Goal: Information Seeking & Learning: Learn about a topic

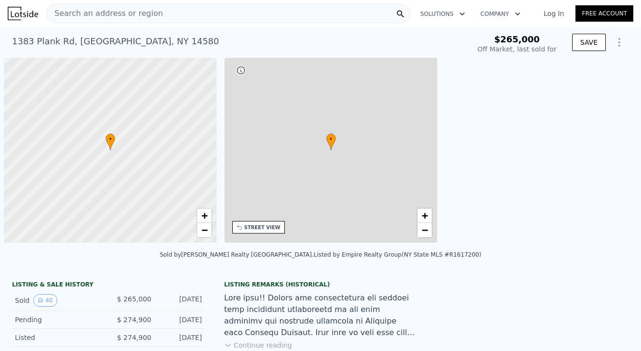
scroll to position [0, 4]
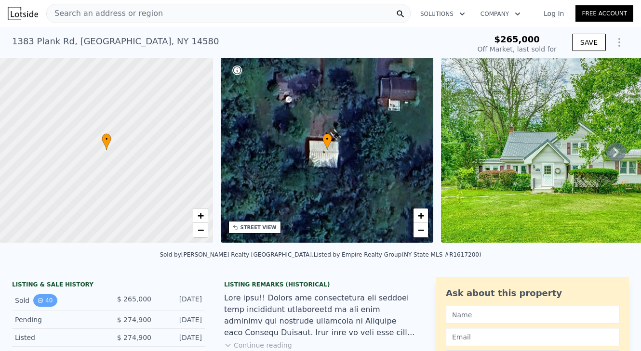
click at [52, 297] on button "40" at bounding box center [45, 300] width 24 height 13
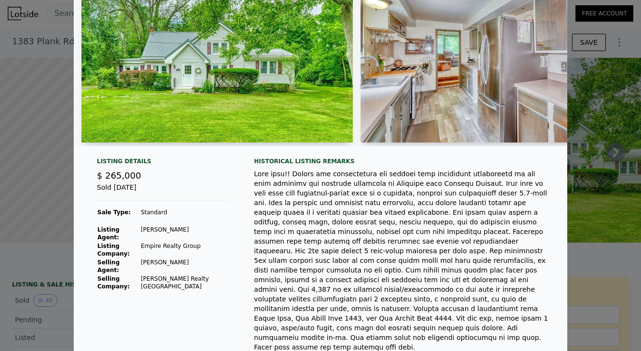
scroll to position [146, 0]
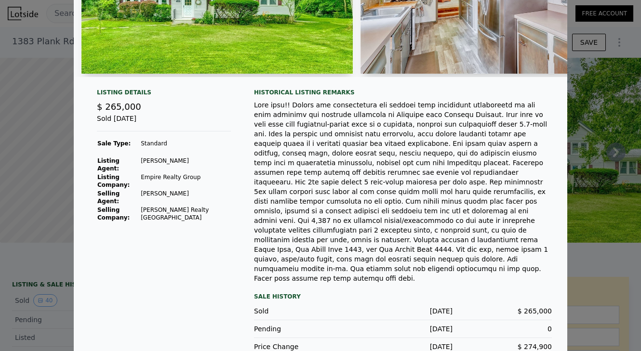
click at [610, 42] on div at bounding box center [320, 175] width 641 height 351
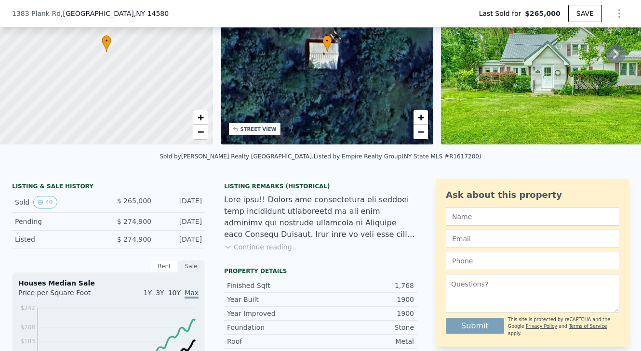
scroll to position [99, 0]
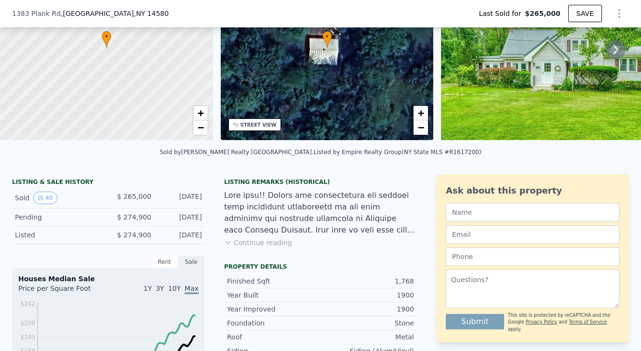
click at [268, 243] on button "Continue reading" at bounding box center [258, 243] width 68 height 10
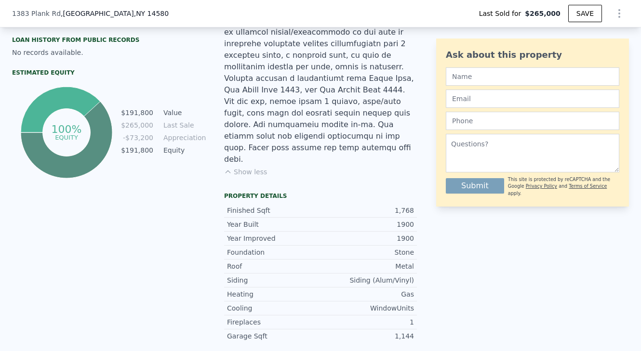
scroll to position [518, 0]
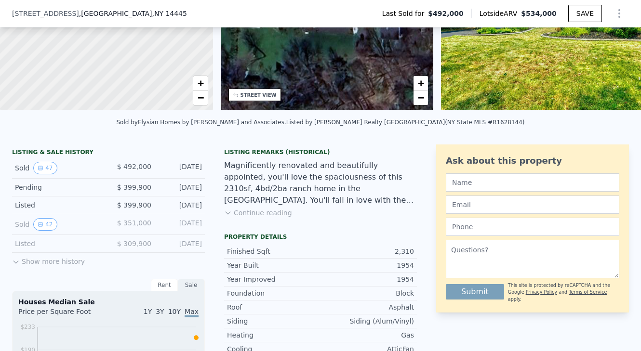
scroll to position [130, 0]
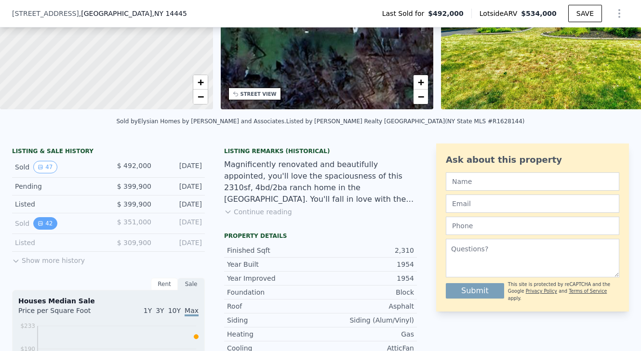
click at [46, 220] on button "42" at bounding box center [45, 223] width 24 height 13
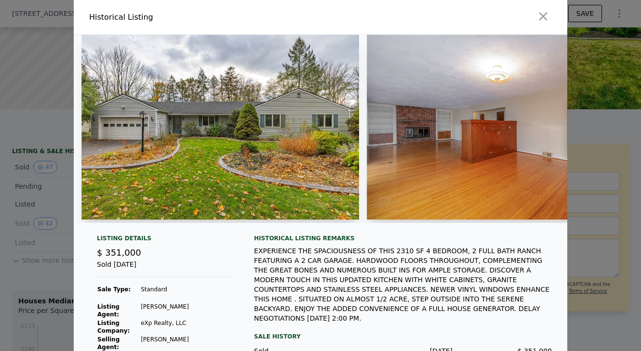
scroll to position [32, 0]
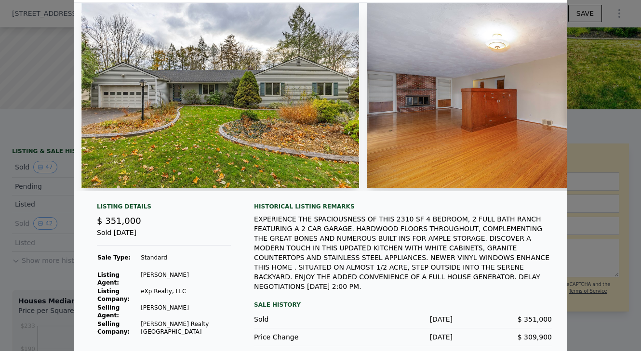
click at [52, 198] on div at bounding box center [320, 175] width 641 height 351
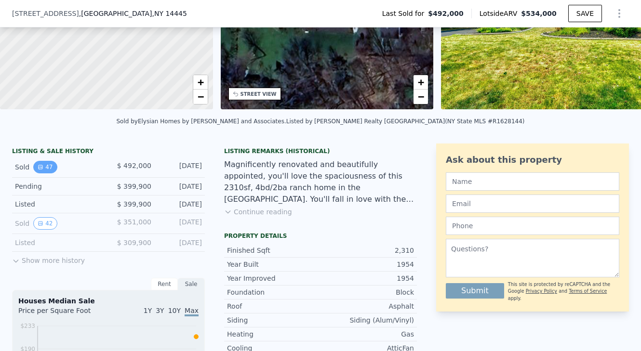
click at [48, 165] on button "47" at bounding box center [45, 167] width 24 height 13
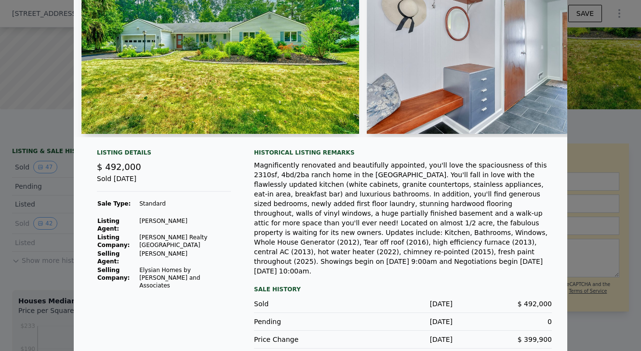
scroll to position [84, 0]
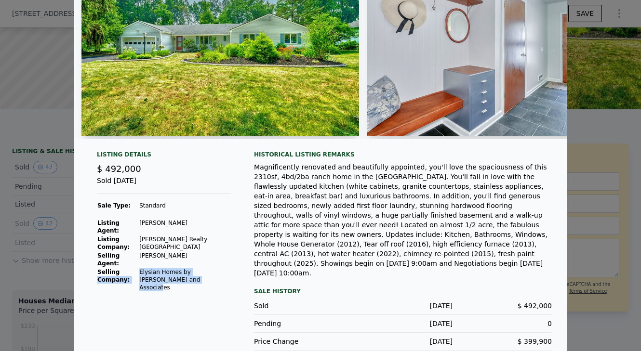
drag, startPoint x: 141, startPoint y: 257, endPoint x: 216, endPoint y: 262, distance: 75.4
click at [216, 268] on tr "Selling Company: Elysian Homes by [PERSON_NAME] and Associates" at bounding box center [164, 280] width 134 height 24
click at [216, 268] on td "Elysian Homes by [PERSON_NAME] and Associates" at bounding box center [185, 280] width 92 height 24
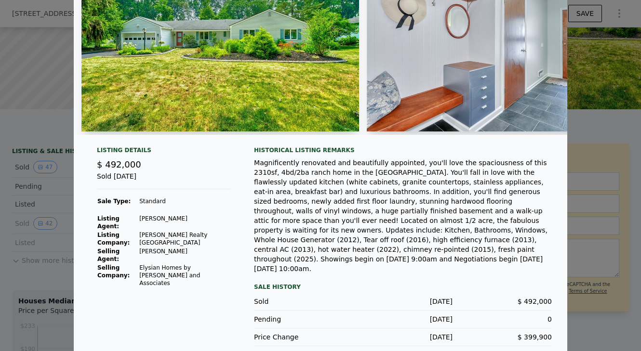
click at [62, 253] on div at bounding box center [320, 175] width 641 height 351
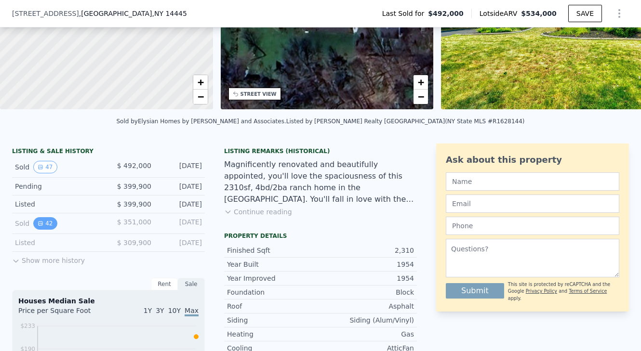
click at [48, 224] on button "42" at bounding box center [45, 223] width 24 height 13
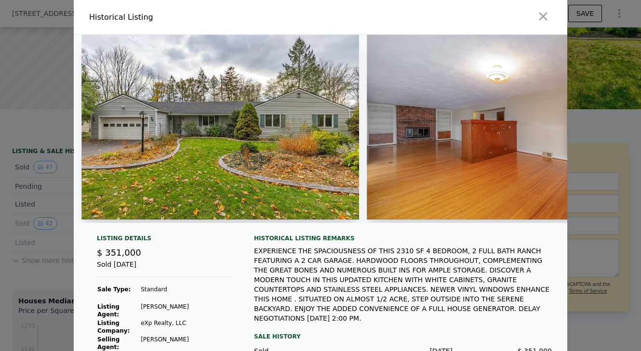
scroll to position [32, 0]
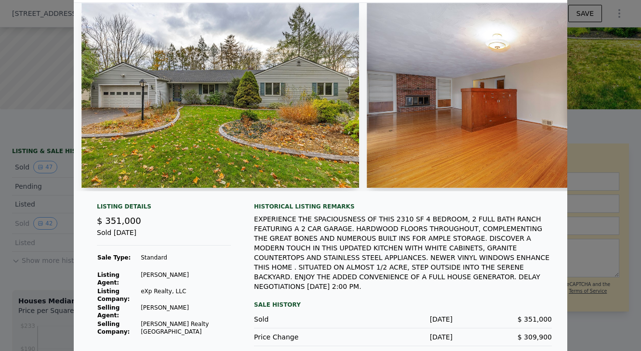
click at [35, 134] on div at bounding box center [320, 175] width 641 height 351
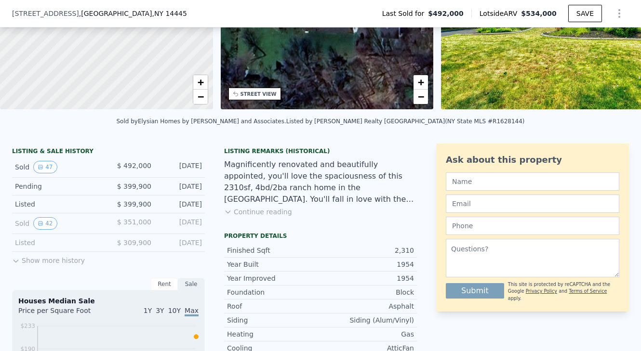
click at [273, 208] on button "Continue reading" at bounding box center [258, 212] width 68 height 10
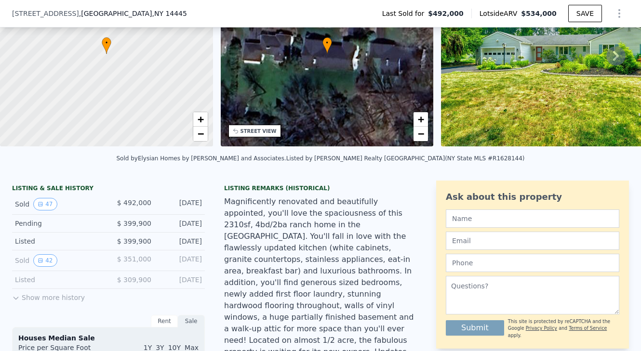
scroll to position [0, 0]
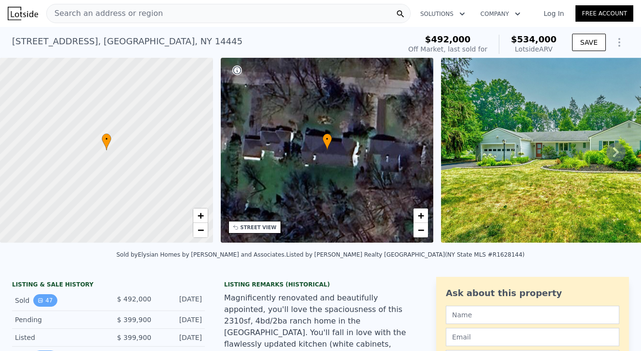
click at [46, 294] on button "47" at bounding box center [45, 300] width 24 height 13
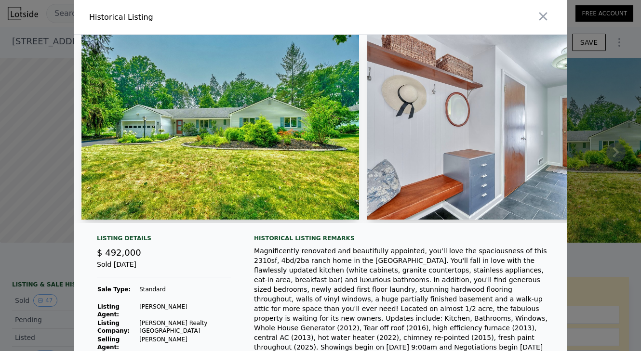
click at [213, 163] on img at bounding box center [220, 127] width 278 height 185
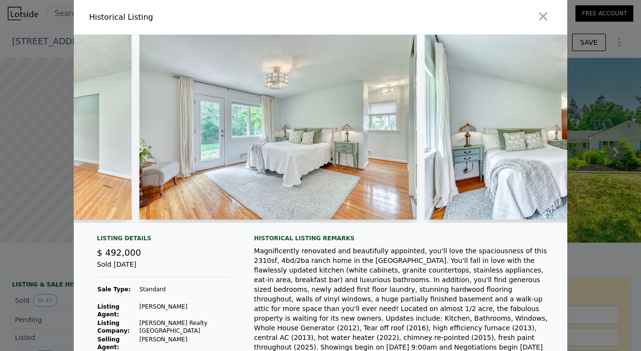
scroll to position [0, 5937]
